Goal: Find specific page/section: Find specific page/section

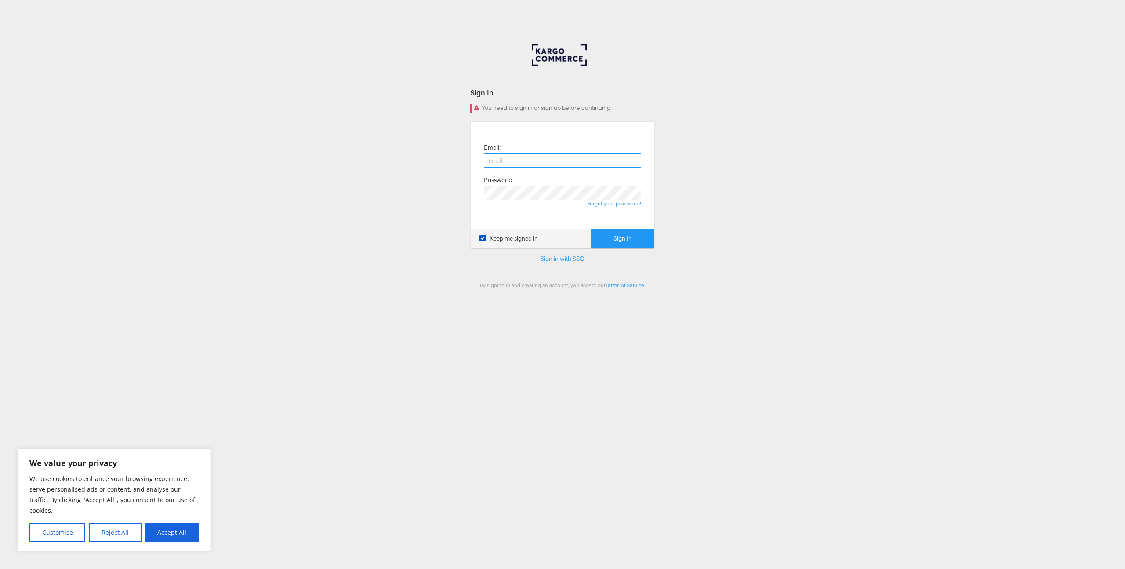
type input "john.butler@kargo.com"
click at [630, 243] on button "Sign In" at bounding box center [622, 238] width 63 height 20
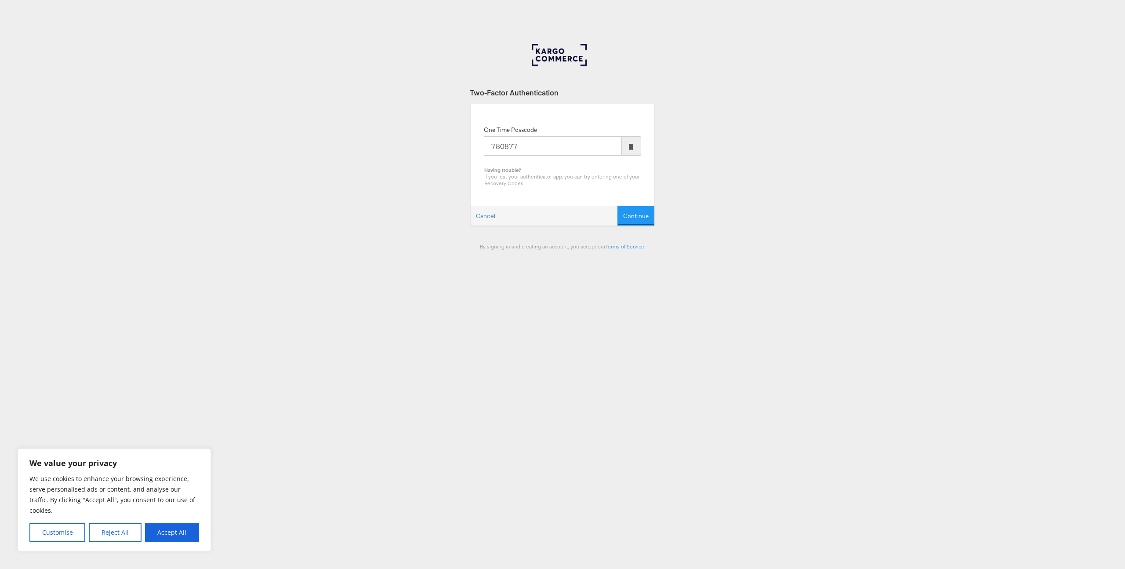
click at [537, 144] on input "780877" at bounding box center [553, 145] width 138 height 19
type input "780877"
click at [630, 220] on button "Continue" at bounding box center [635, 216] width 37 height 20
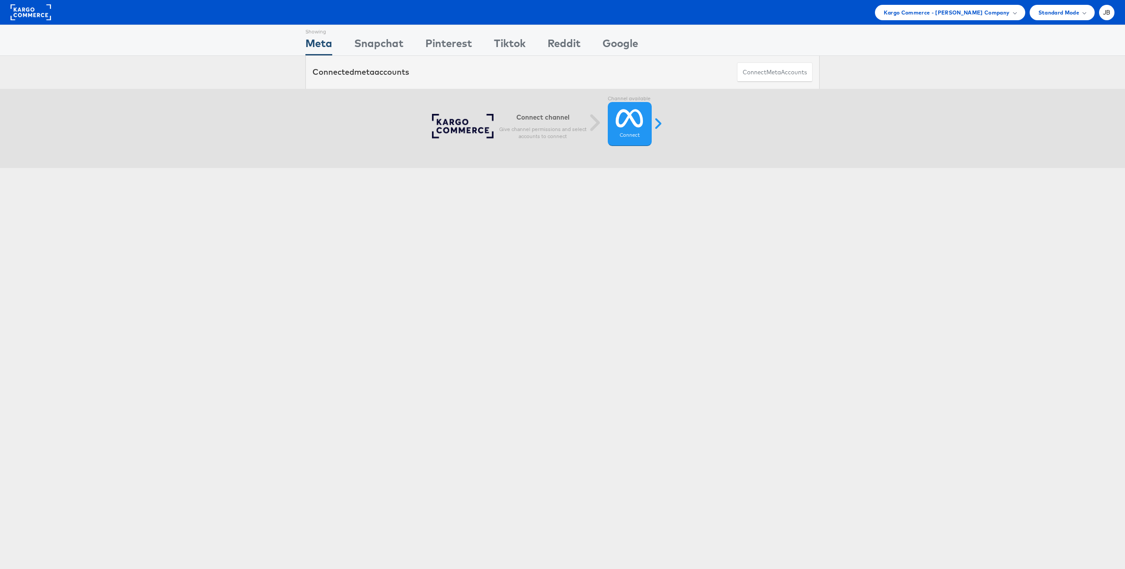
click at [1114, 9] on li "JB Account and Teammates Subscription and Billing Advice and Answers Internal D…" at bounding box center [1106, 12] width 15 height 15
click at [1104, 11] on span "JB" at bounding box center [1106, 13] width 7 height 6
click at [1058, 82] on link "Internal Dashboard" at bounding box center [1069, 83] width 75 height 9
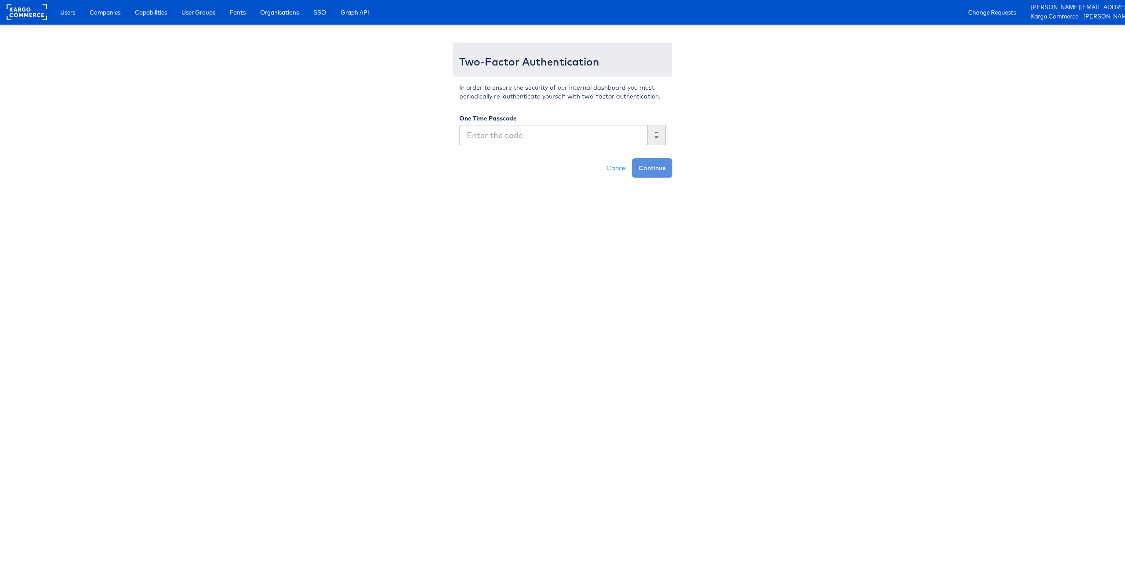
click at [475, 134] on input "text" at bounding box center [553, 135] width 188 height 20
type input "780877"
click at [632, 158] on button "Continue" at bounding box center [652, 167] width 40 height 19
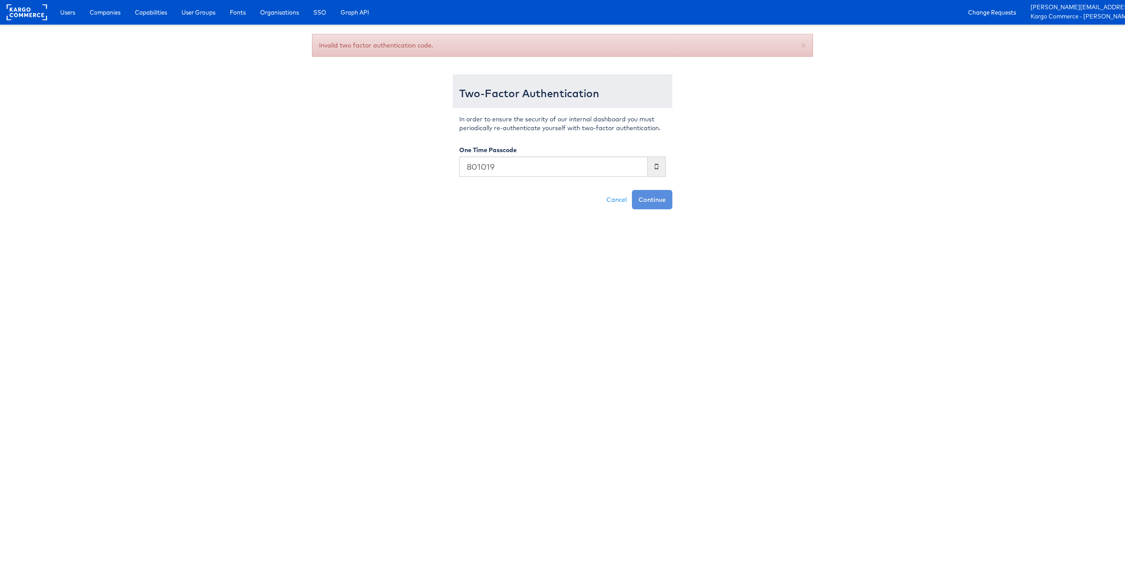
click at [499, 170] on input "801019" at bounding box center [553, 166] width 188 height 20
type input "801019"
click at [649, 196] on button "Continue" at bounding box center [652, 199] width 40 height 19
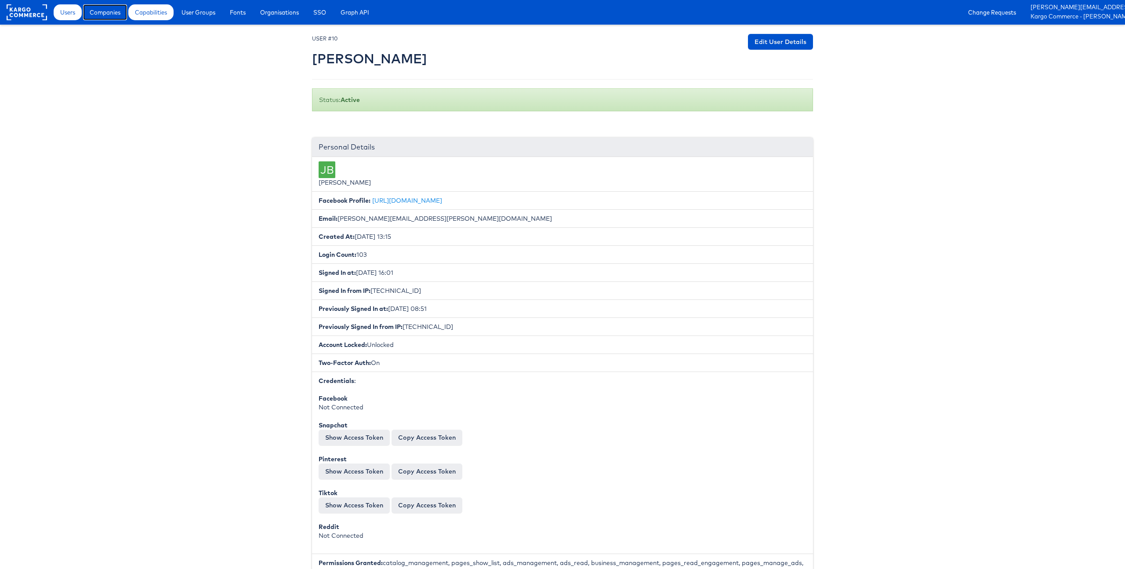
drag, startPoint x: 107, startPoint y: 14, endPoint x: 131, endPoint y: 18, distance: 24.5
click at [106, 14] on span "Companies" at bounding box center [105, 12] width 31 height 9
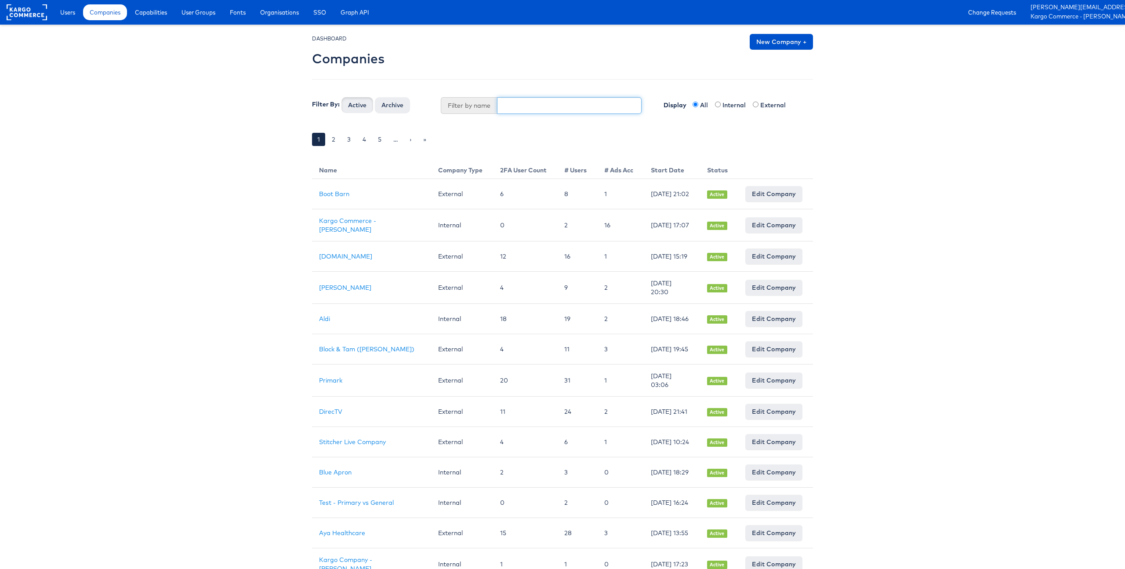
click at [507, 106] on input "text" at bounding box center [569, 105] width 145 height 17
type input "[PERSON_NAME]"
click at [341, 97] on button "Active" at bounding box center [357, 105] width 32 height 16
